Goal: Navigation & Orientation: Understand site structure

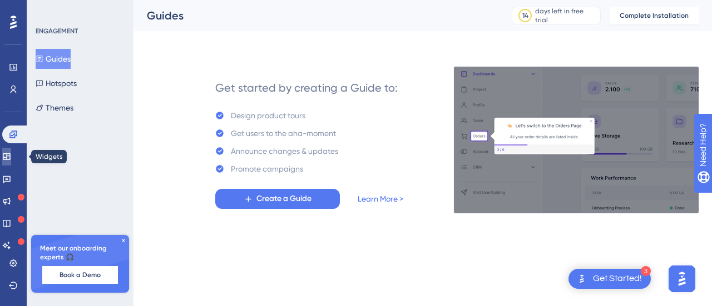
click at [8, 156] on link at bounding box center [6, 157] width 9 height 18
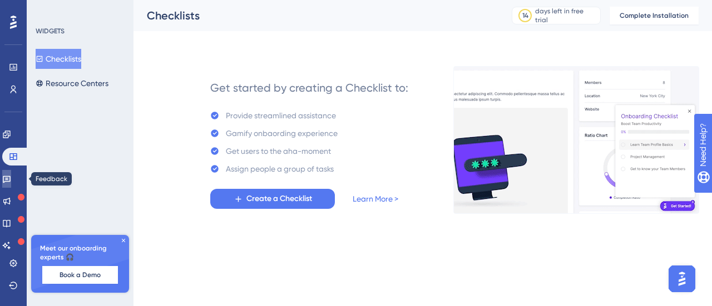
click at [8, 180] on link at bounding box center [6, 179] width 9 height 18
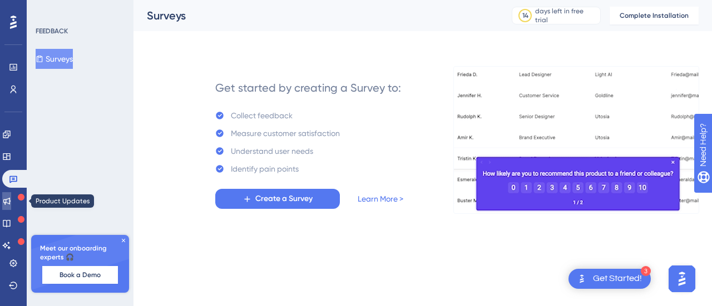
click at [11, 200] on icon at bounding box center [6, 201] width 9 height 9
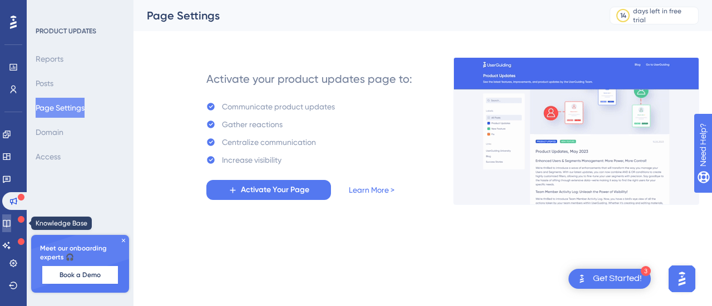
click at [10, 227] on icon at bounding box center [6, 223] width 7 height 7
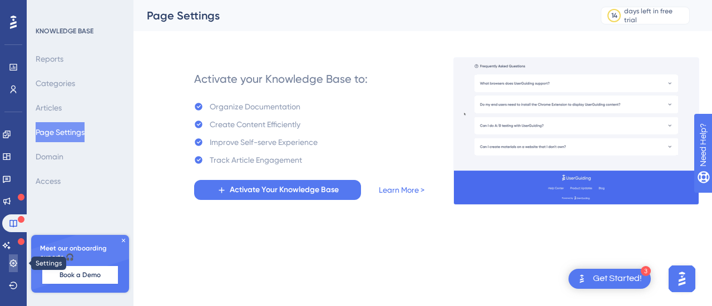
click at [11, 266] on icon at bounding box center [13, 263] width 9 height 9
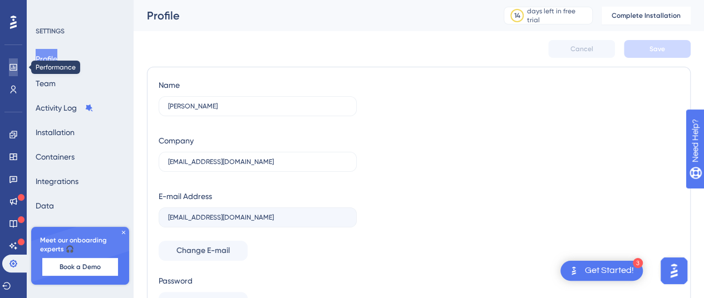
click at [14, 71] on icon at bounding box center [12, 67] width 7 height 7
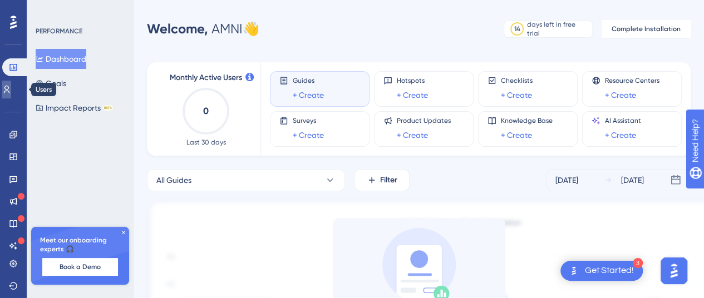
click at [11, 91] on icon at bounding box center [6, 89] width 9 height 9
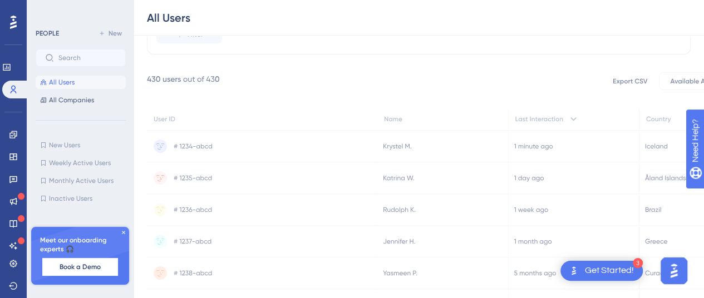
scroll to position [175, 0]
